Goal: Task Accomplishment & Management: Use online tool/utility

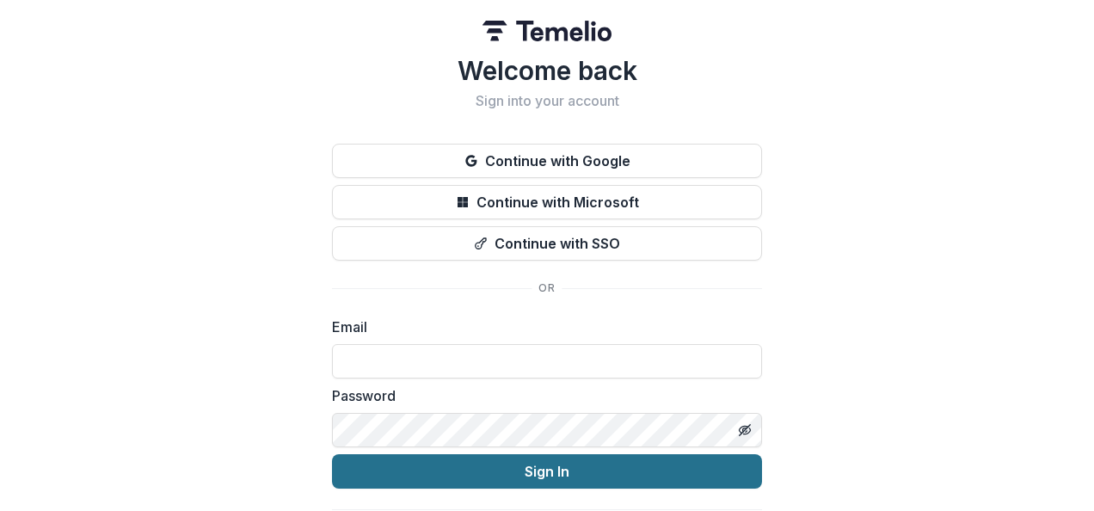
type input "**********"
click at [540, 467] on button "Sign In" at bounding box center [547, 471] width 430 height 34
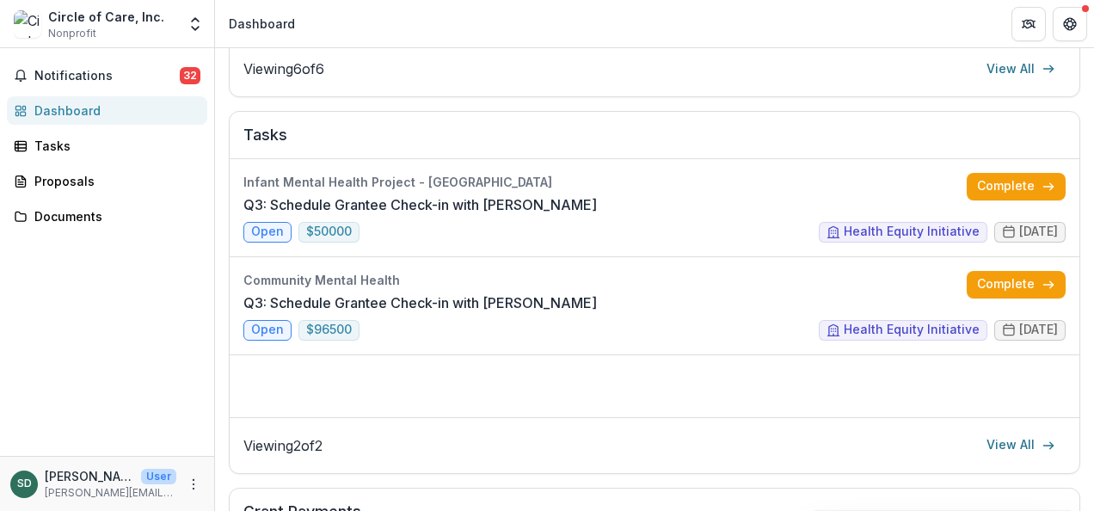
scroll to position [602, 0]
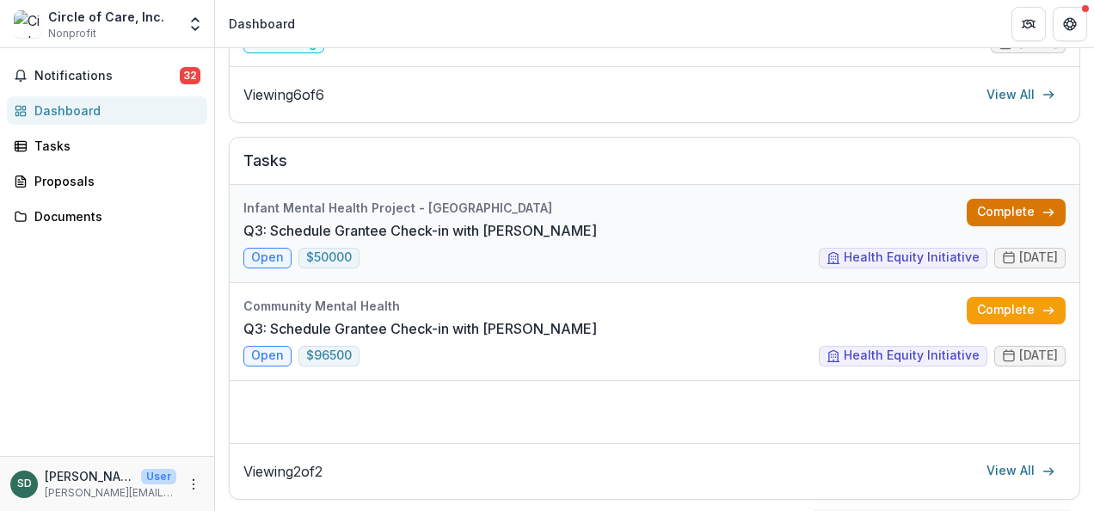
click at [1022, 208] on link "Complete" at bounding box center [1015, 213] width 99 height 28
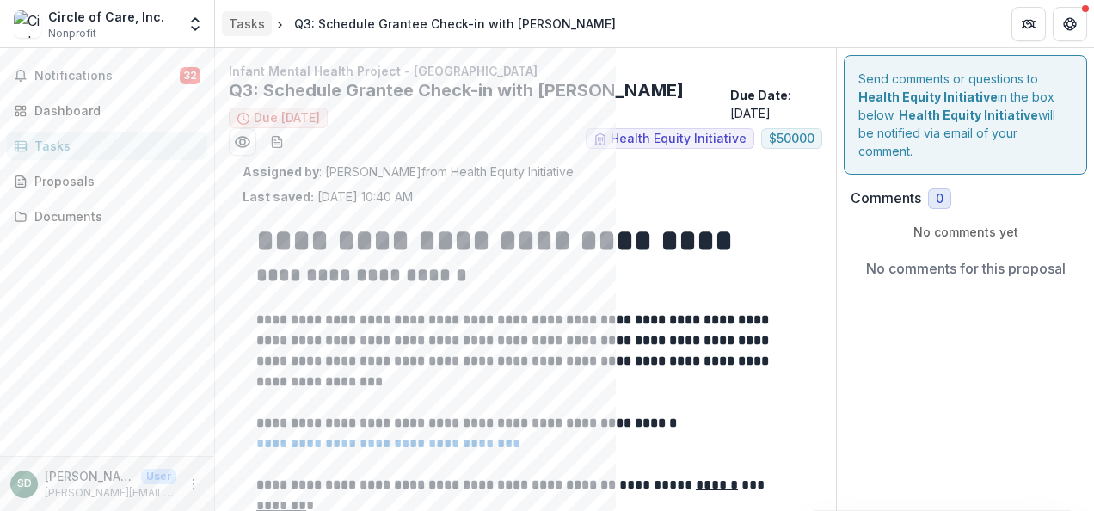
click at [248, 27] on div "Tasks" at bounding box center [247, 24] width 36 height 18
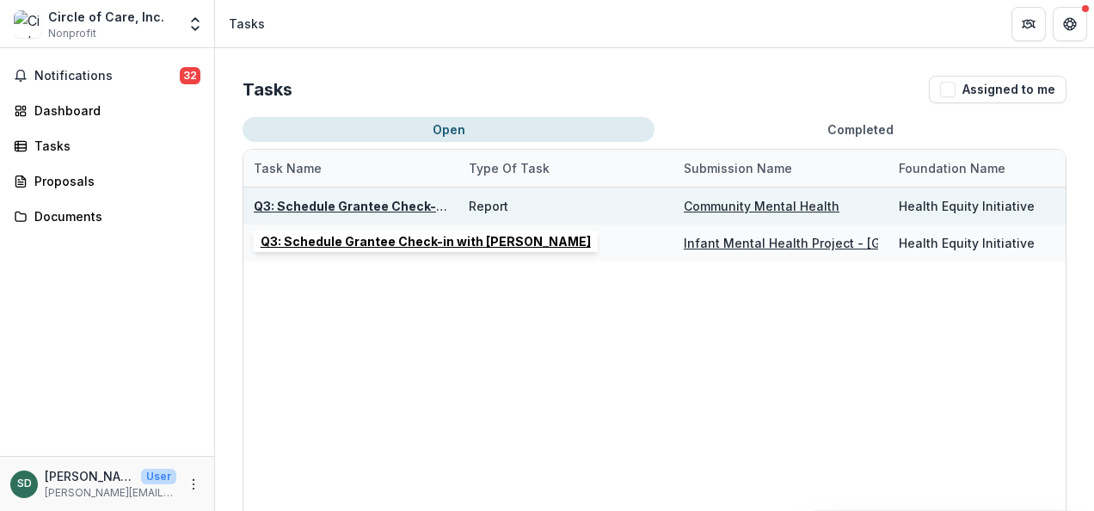
click at [407, 201] on u "Q3: Schedule Grantee Check-in with [PERSON_NAME]" at bounding box center [419, 206] width 330 height 15
